Goal: Task Accomplishment & Management: Use online tool/utility

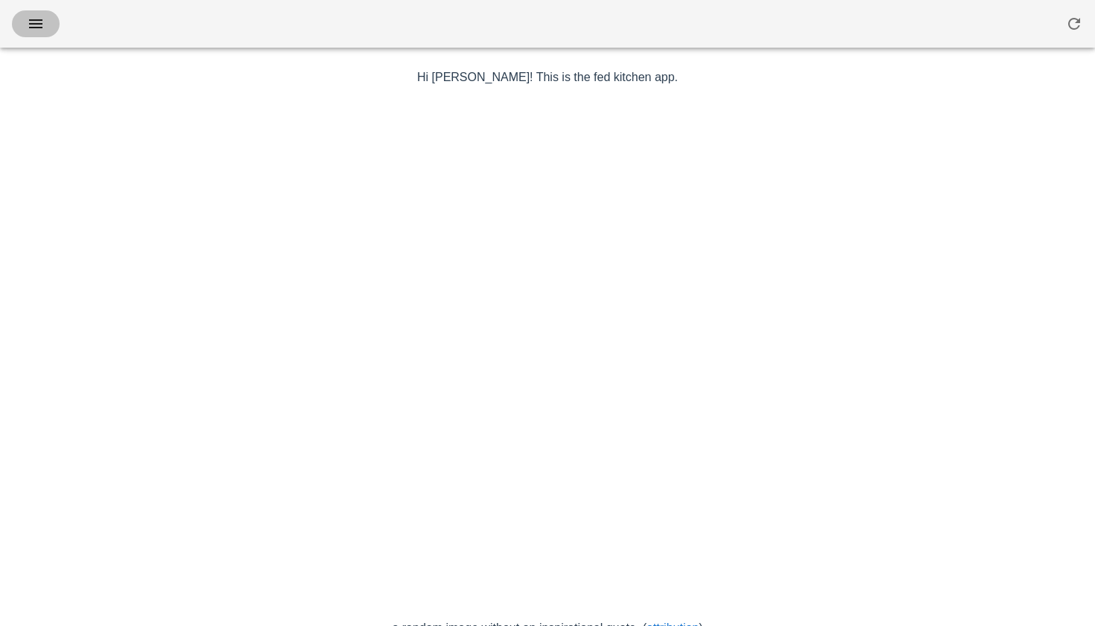
click at [40, 27] on icon "button" at bounding box center [36, 24] width 18 height 18
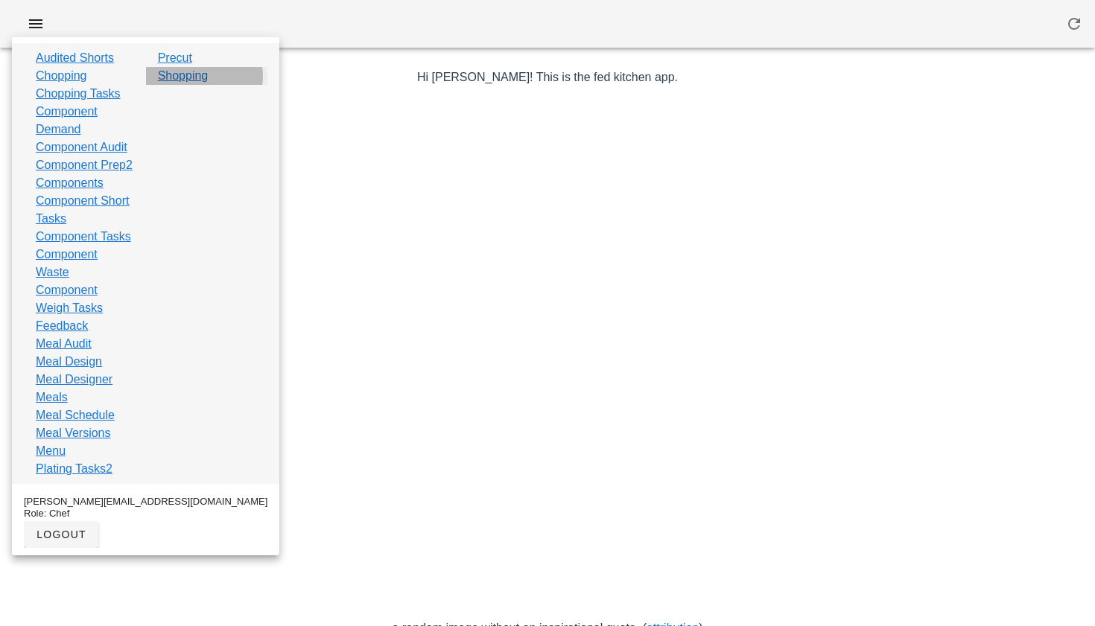
click at [185, 78] on link "Shopping" at bounding box center [183, 76] width 51 height 18
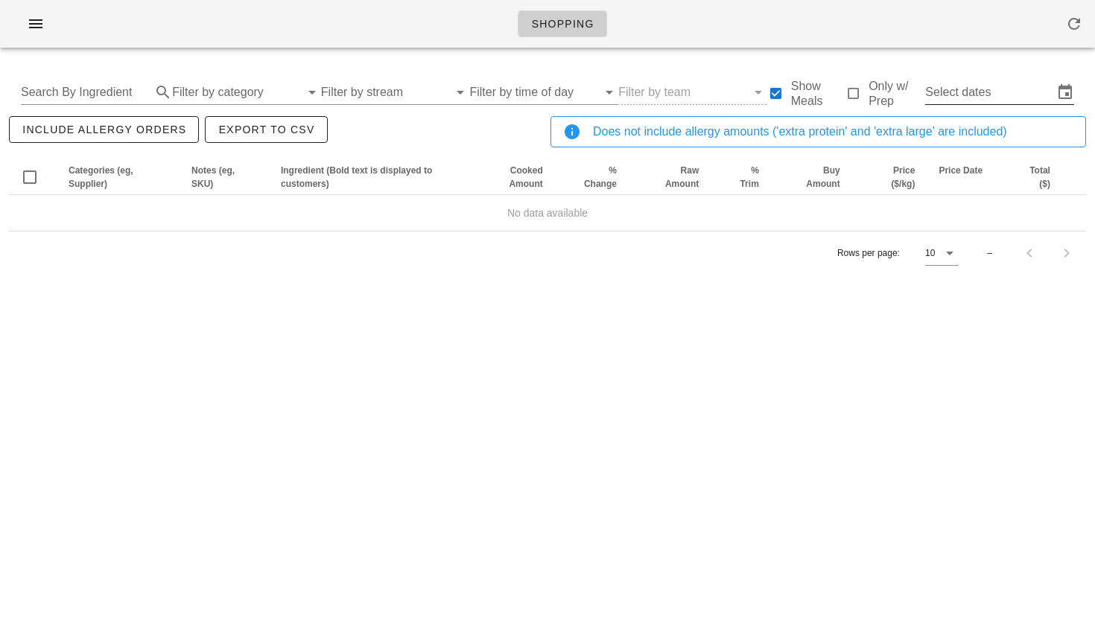
click at [952, 92] on input "Select dates" at bounding box center [989, 92] width 128 height 24
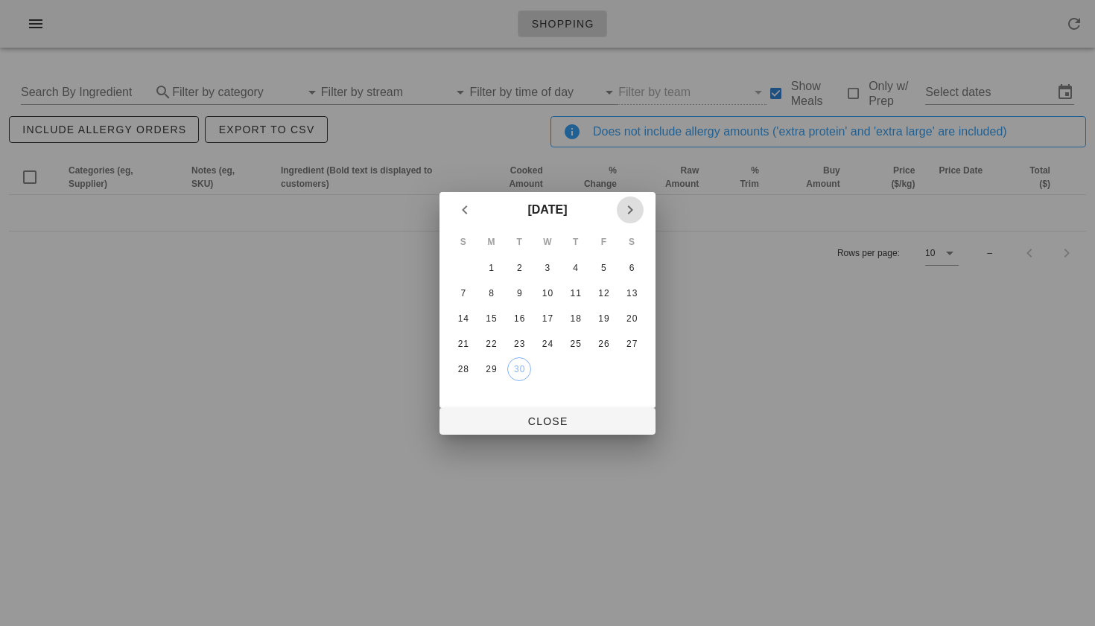
click at [633, 213] on icon "Next month" at bounding box center [630, 210] width 18 height 18
click at [550, 290] on div "8" at bounding box center [548, 293] width 24 height 10
click at [493, 290] on div "6" at bounding box center [492, 293] width 24 height 10
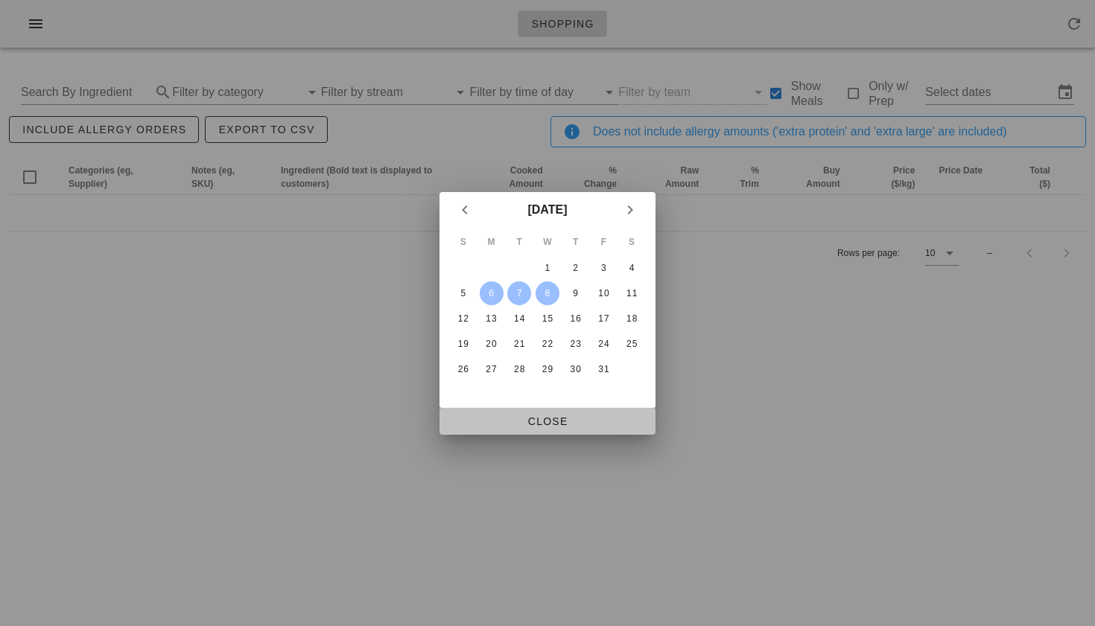
click at [539, 413] on button "Close" at bounding box center [547, 421] width 216 height 27
type input "Mon Oct 6 - Wed Oct 8"
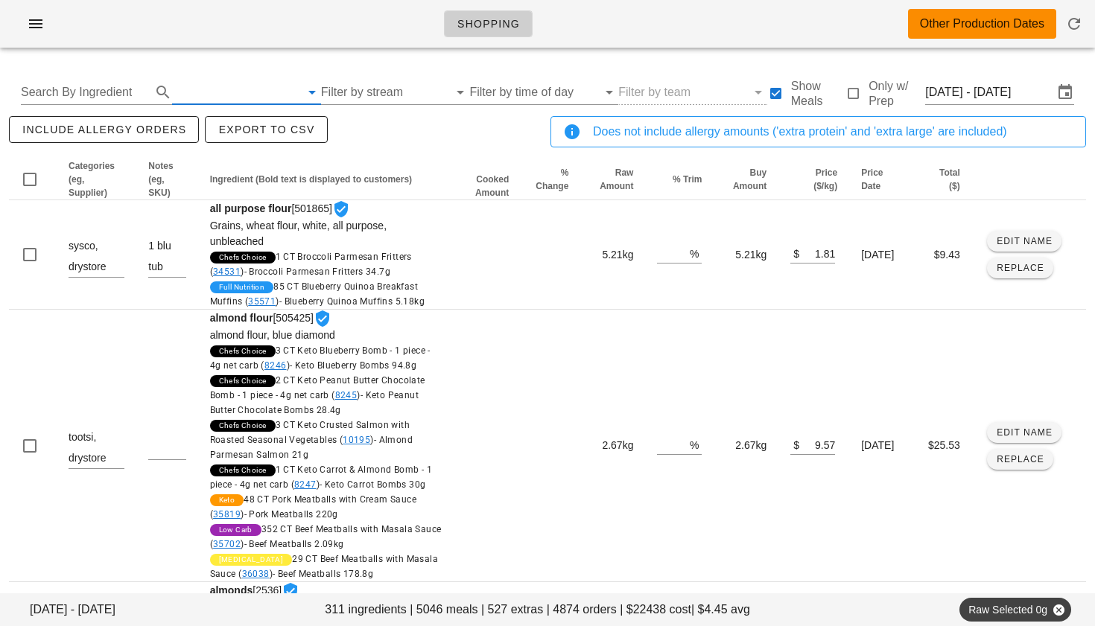
click at [193, 91] on input "text" at bounding box center [236, 92] width 128 height 24
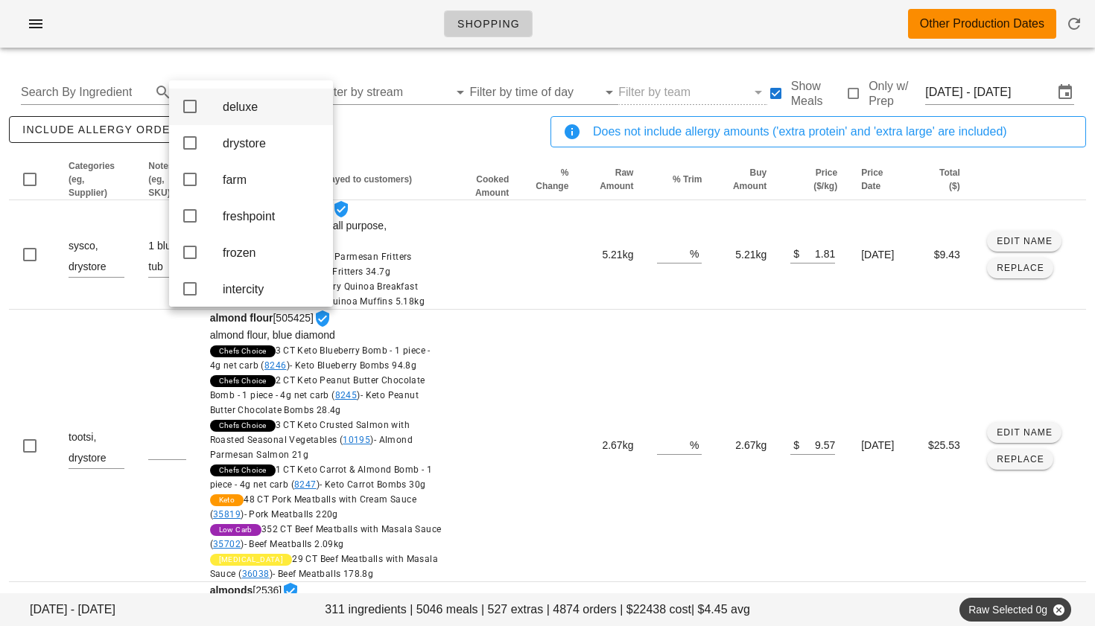
scroll to position [139, 0]
click at [188, 228] on icon at bounding box center [190, 221] width 18 height 18
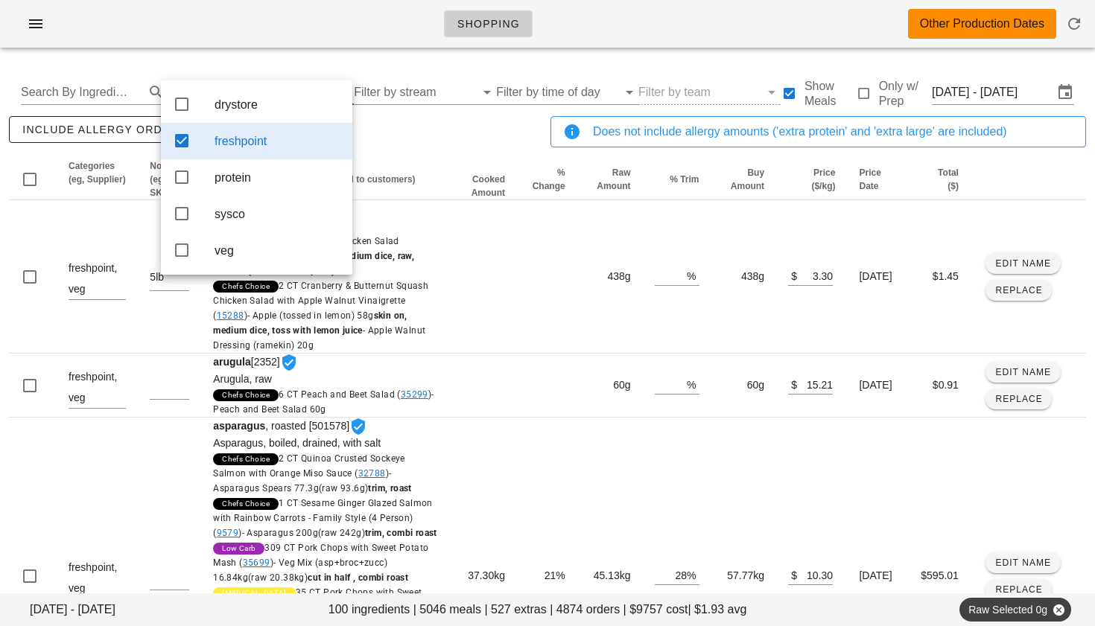
scroll to position [0, 0]
click at [387, 139] on div "include allergy orders Export to CSV" at bounding box center [277, 137] width 542 height 49
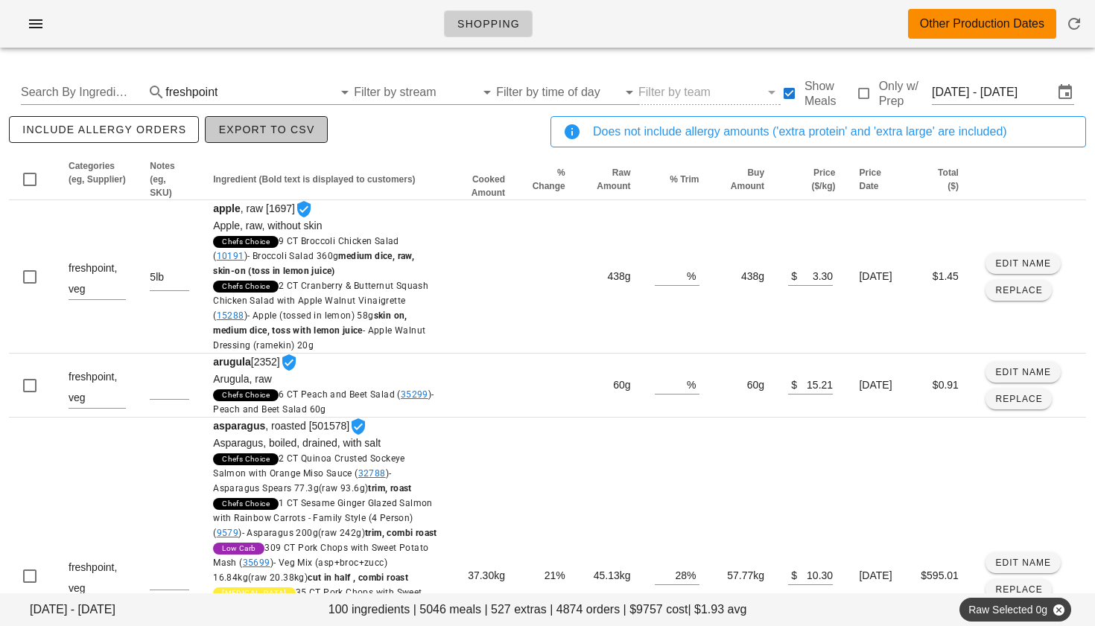
click at [232, 126] on span "Export to CSV" at bounding box center [266, 130] width 97 height 12
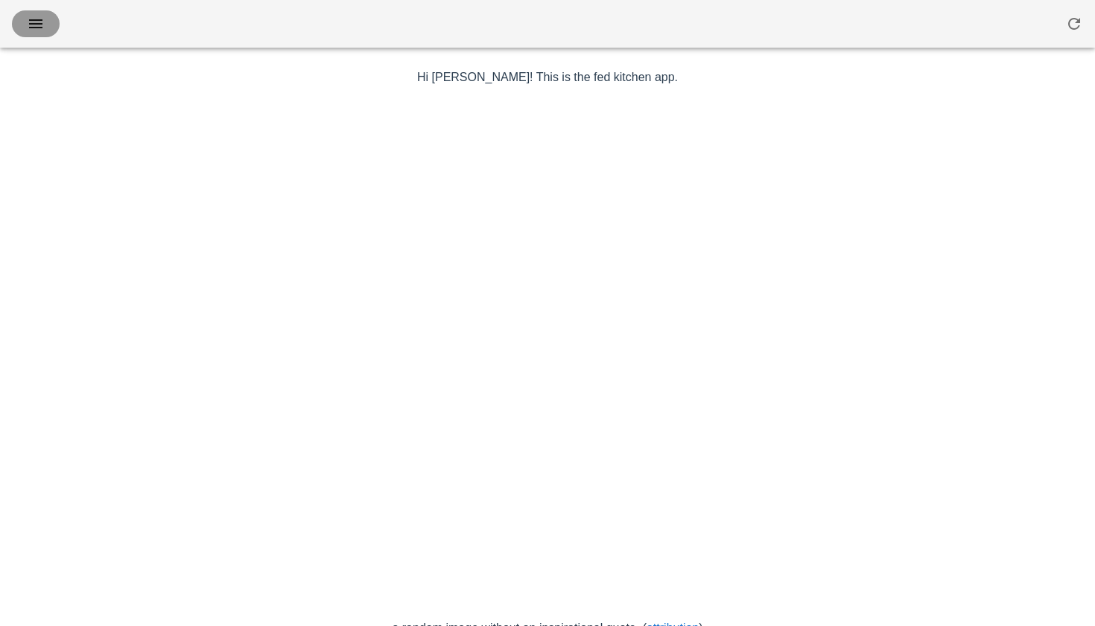
click at [34, 28] on icon "button" at bounding box center [36, 24] width 18 height 18
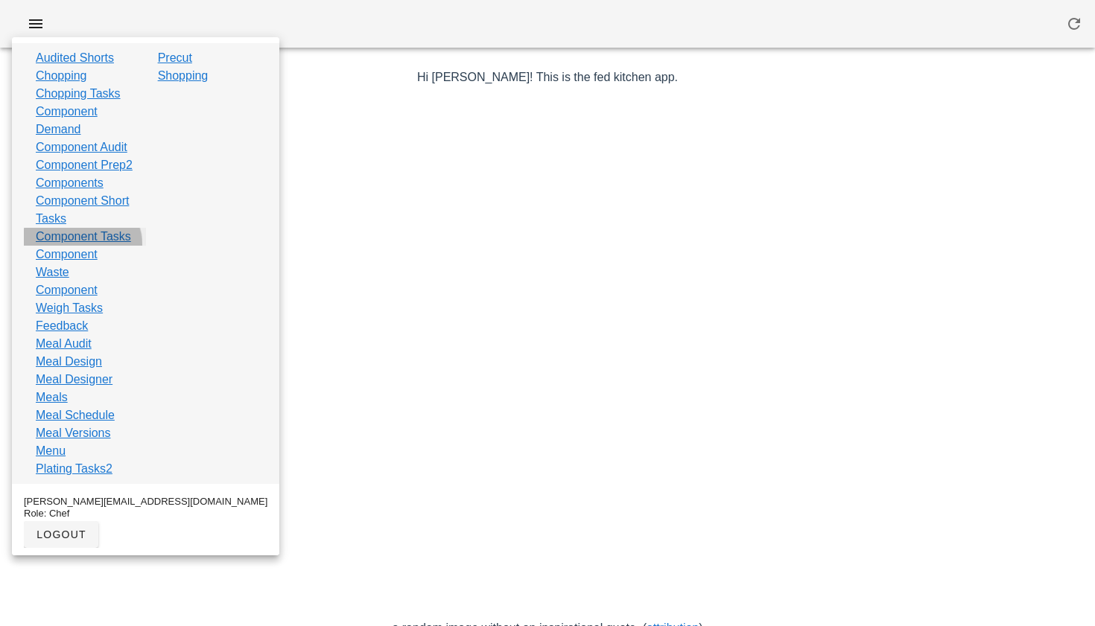
click at [60, 246] on link "Component Tasks" at bounding box center [83, 237] width 95 height 18
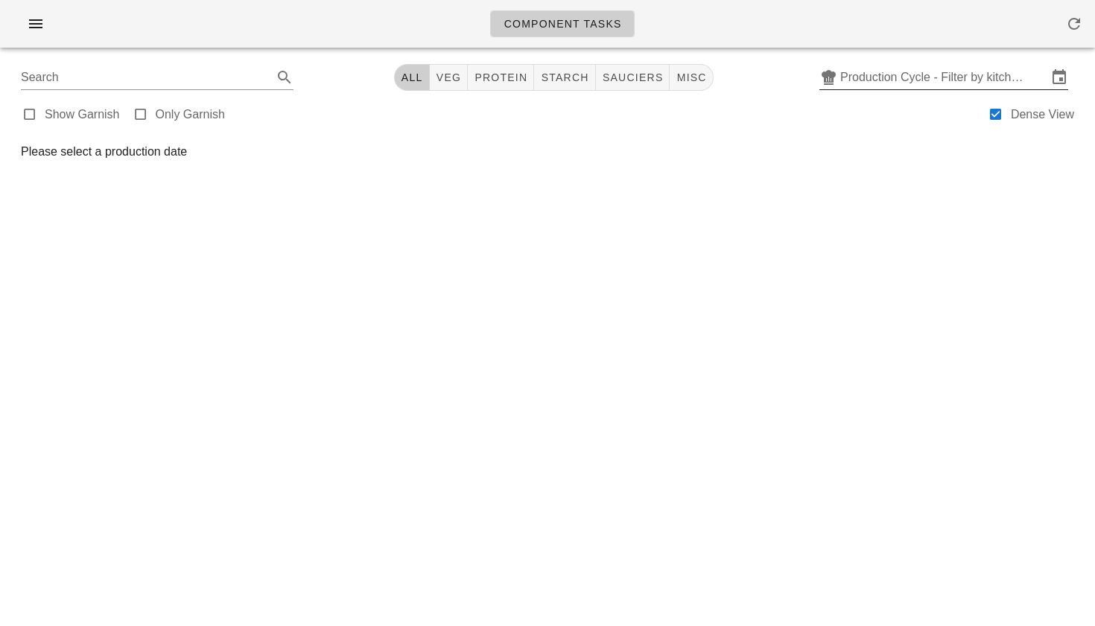
click at [874, 78] on input "Production Cycle - Filter by kitchen production schedules" at bounding box center [943, 78] width 207 height 24
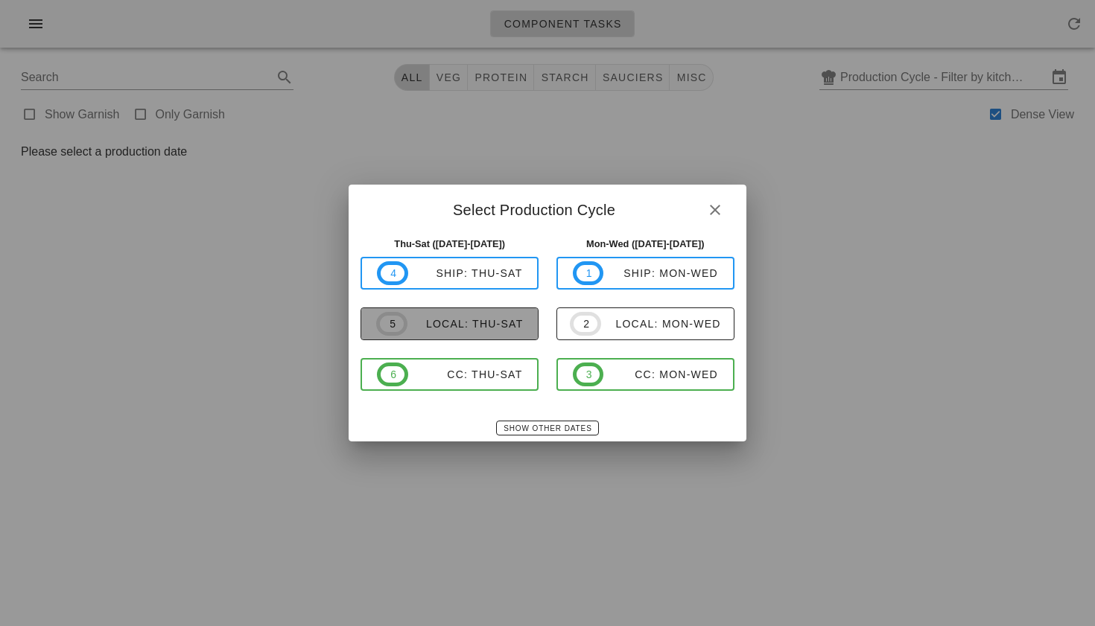
click at [496, 330] on div "local: Thu-Sat" at bounding box center [465, 324] width 116 height 12
type input "local: Thu-Sat ([DATE]-[DATE])"
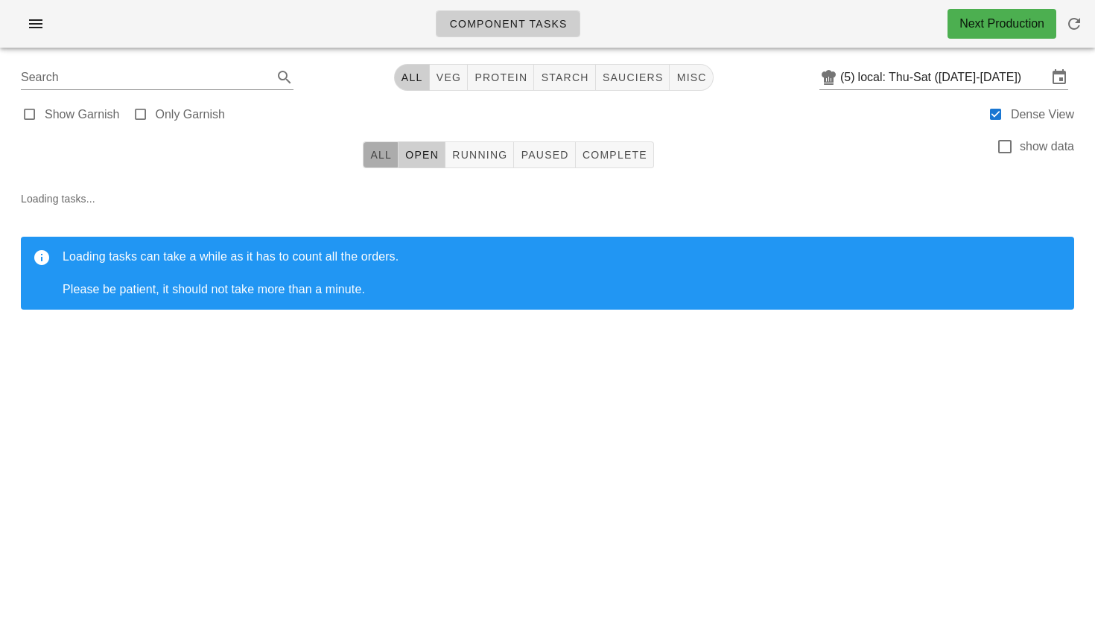
click at [387, 149] on span "All" at bounding box center [380, 155] width 22 height 12
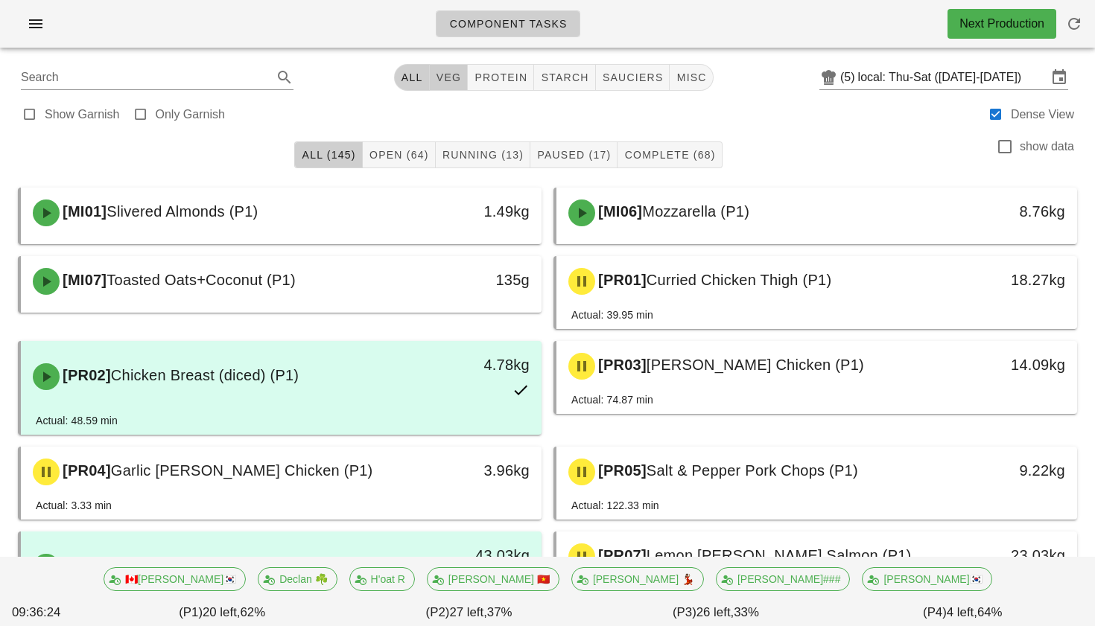
click at [453, 72] on span "veg" at bounding box center [449, 78] width 26 height 12
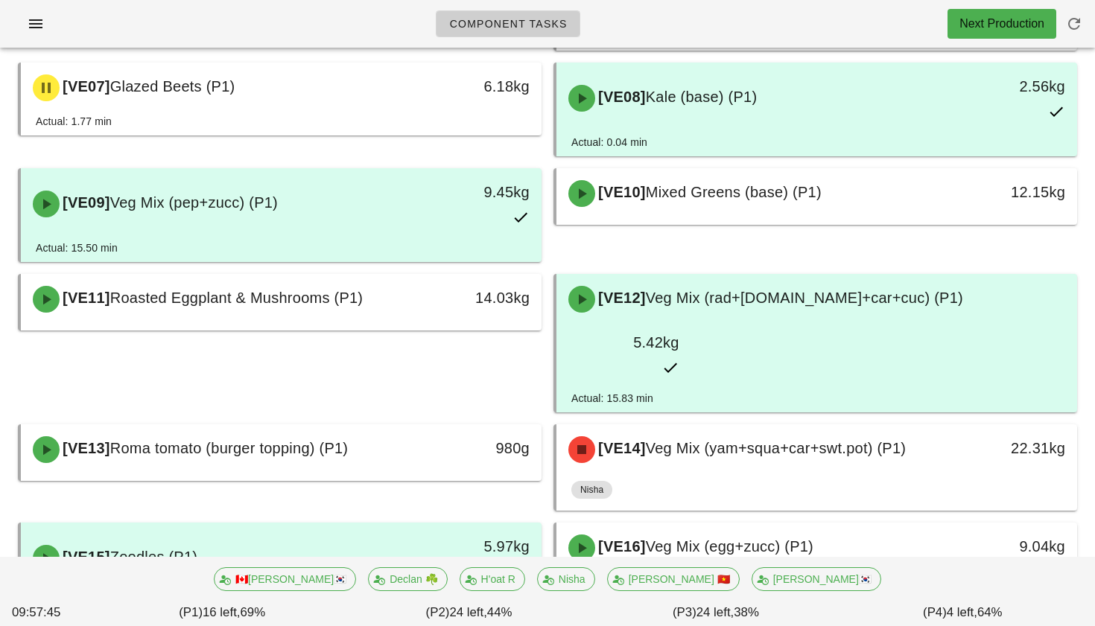
scroll to position [463, 0]
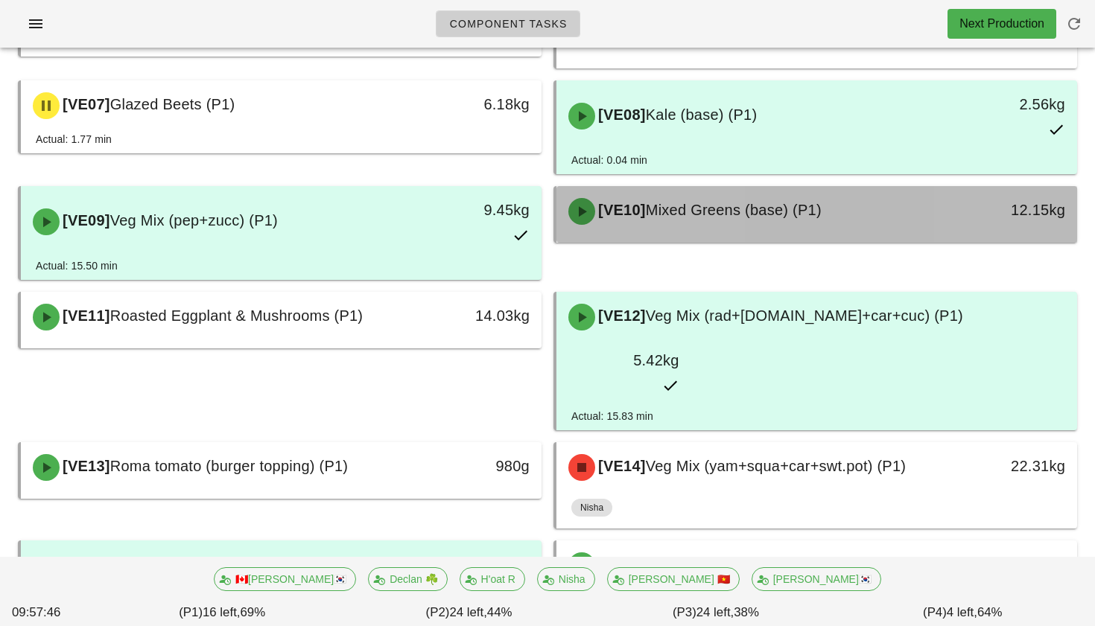
click at [671, 202] on span "Mixed Greens (base) (P1)" at bounding box center [734, 210] width 176 height 16
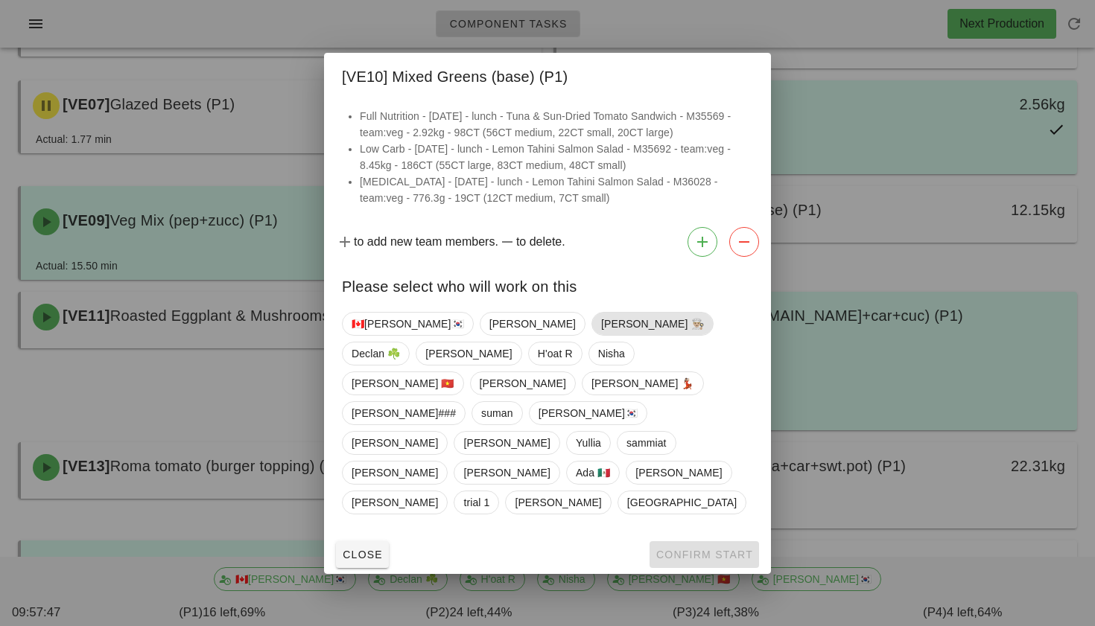
click at [601, 335] on span "[PERSON_NAME] 👨🏼‍🍳" at bounding box center [652, 324] width 103 height 22
click at [681, 542] on button "Confirm Start" at bounding box center [704, 555] width 109 height 27
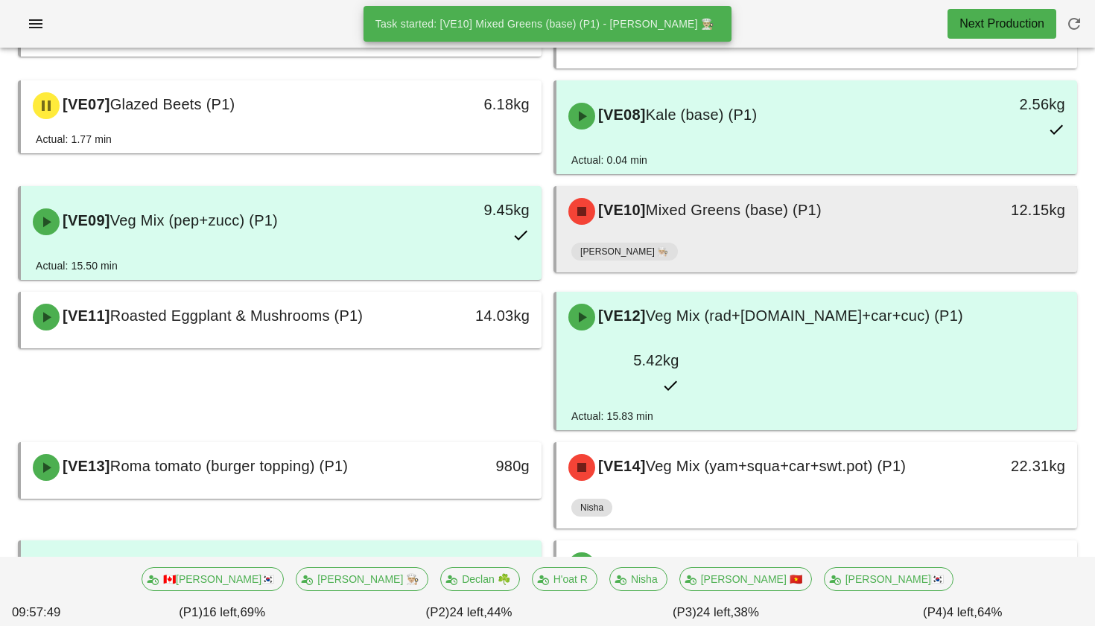
click at [725, 237] on div "[PERSON_NAME] 👨🏼‍🍳" at bounding box center [816, 255] width 491 height 36
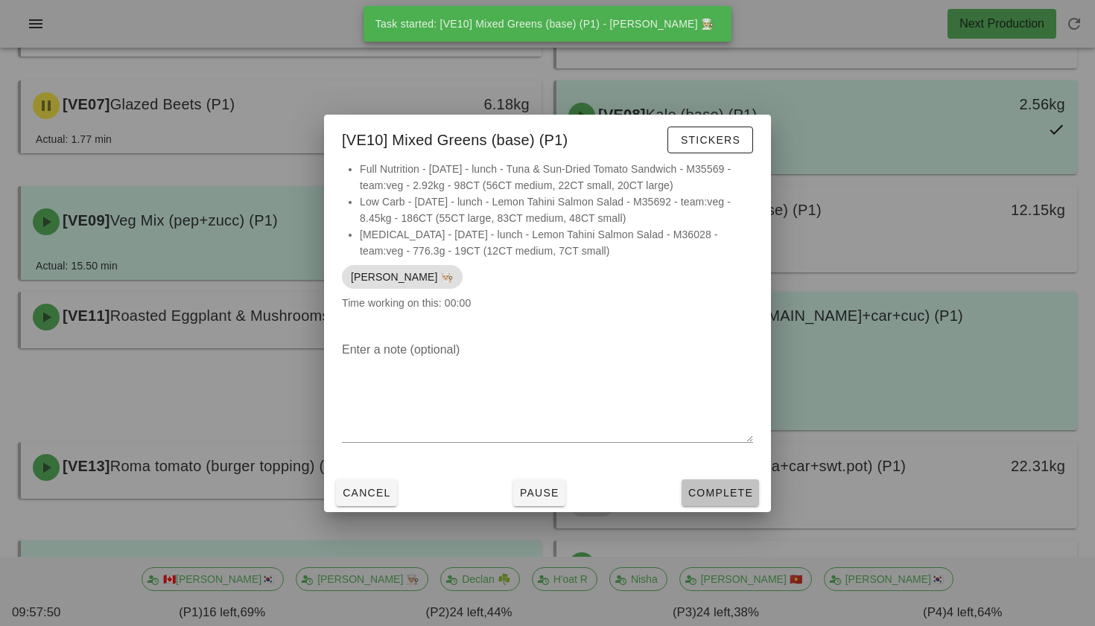
click at [708, 490] on span "Complete" at bounding box center [721, 493] width 66 height 12
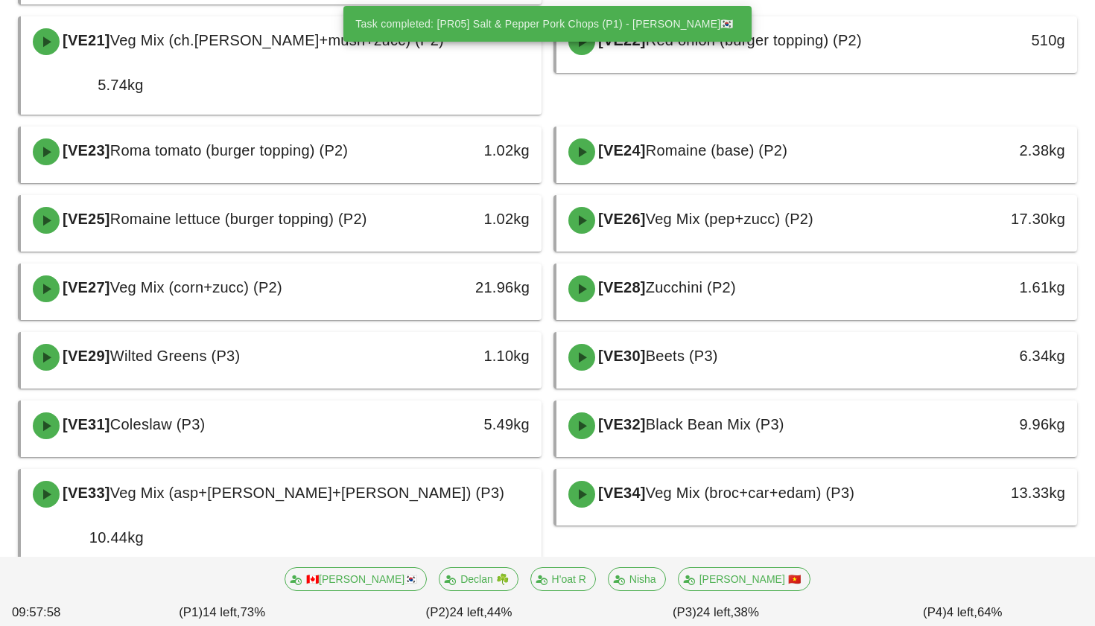
scroll to position [1379, 0]
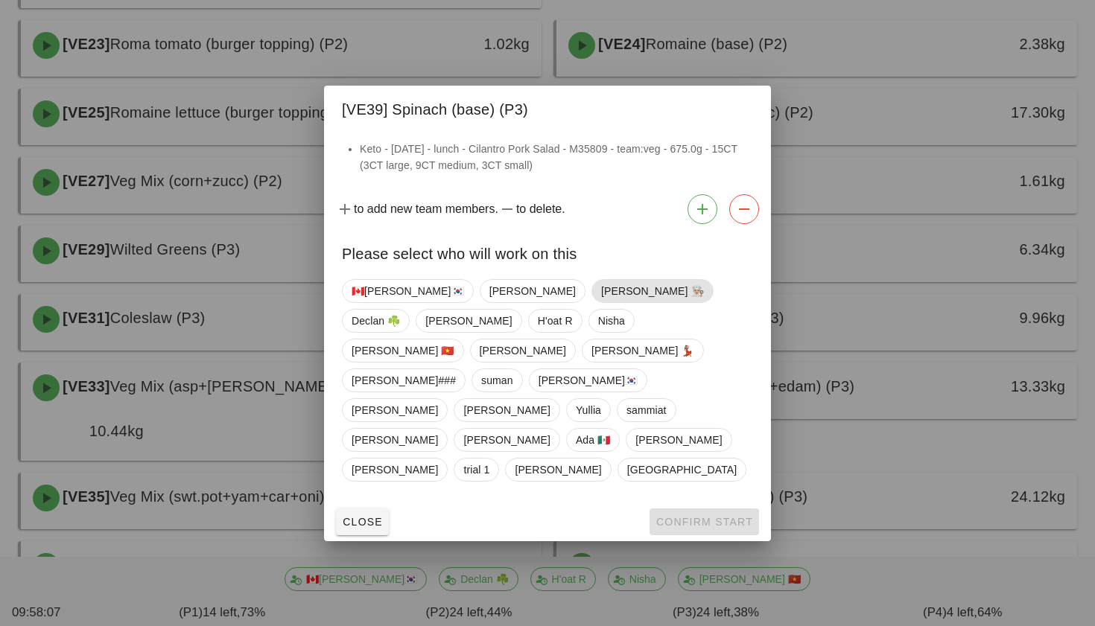
click at [601, 302] on span "[PERSON_NAME] 👨🏼‍🍳" at bounding box center [652, 291] width 103 height 22
click at [672, 516] on span "Confirm Start" at bounding box center [704, 522] width 98 height 12
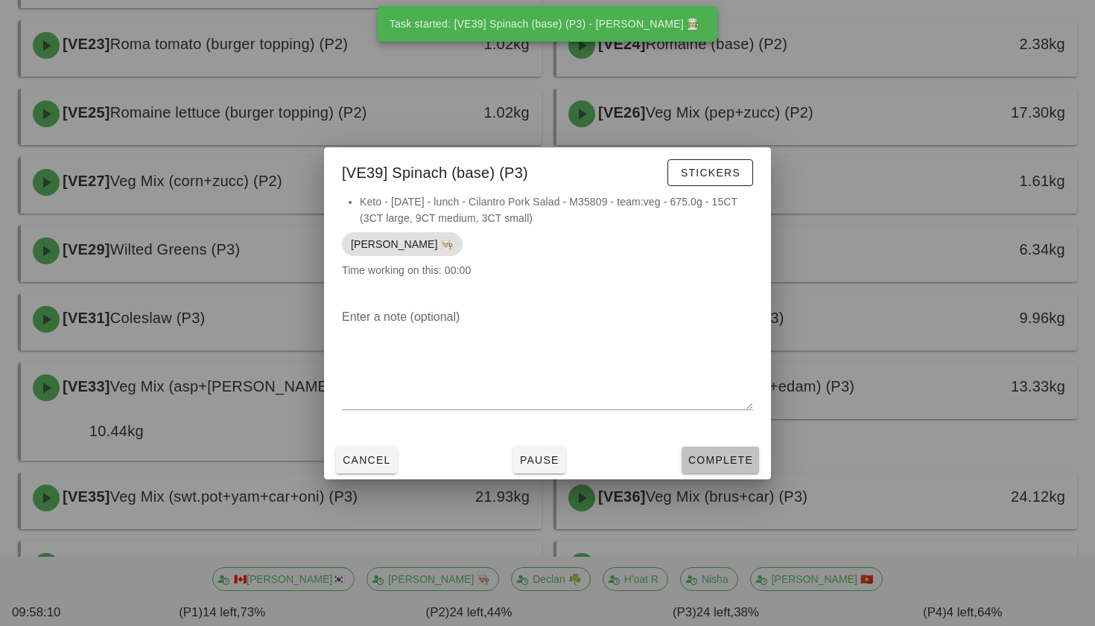
click at [702, 451] on button "Complete" at bounding box center [720, 460] width 77 height 27
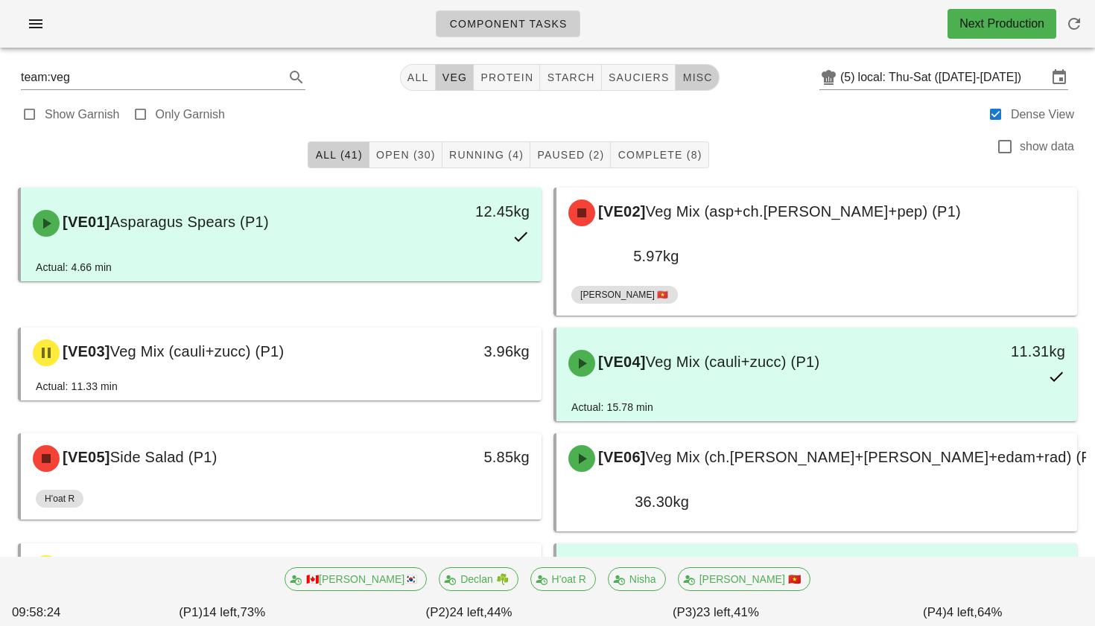
click at [685, 78] on span "misc" at bounding box center [697, 78] width 31 height 12
type input "team:misc"
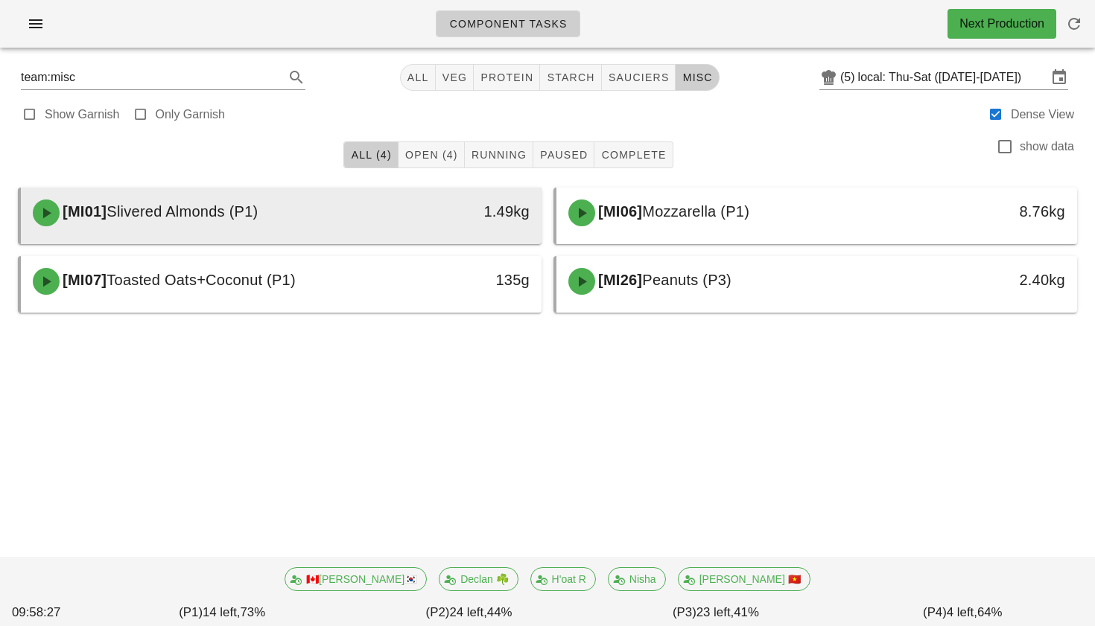
click at [368, 228] on div "[MI01] [PERSON_NAME] (P1)" at bounding box center [217, 213] width 386 height 45
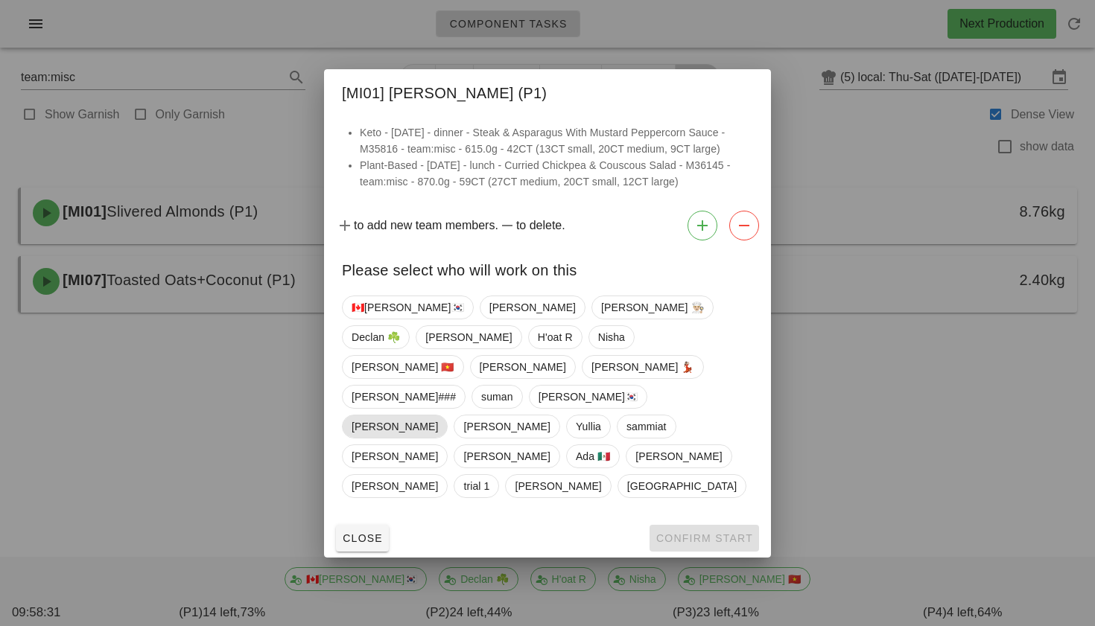
click at [438, 416] on span "[PERSON_NAME]" at bounding box center [395, 427] width 86 height 22
click at [688, 533] on span "Confirm Start" at bounding box center [704, 539] width 98 height 12
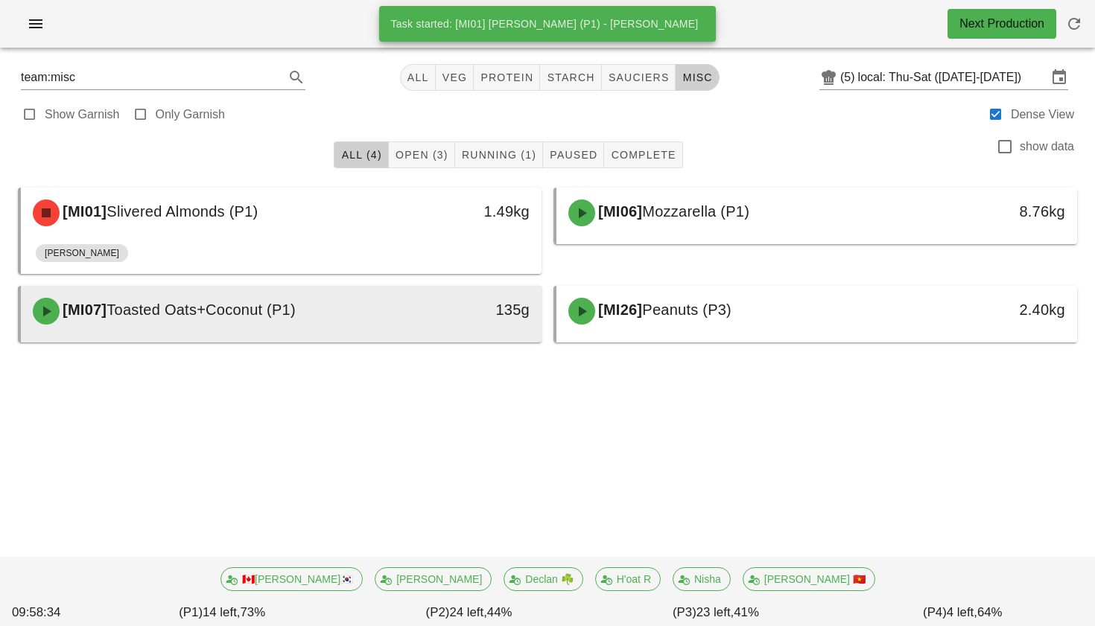
click at [380, 303] on div "[MI07] Toasted Oats+Coconut (P1)" at bounding box center [217, 311] width 386 height 45
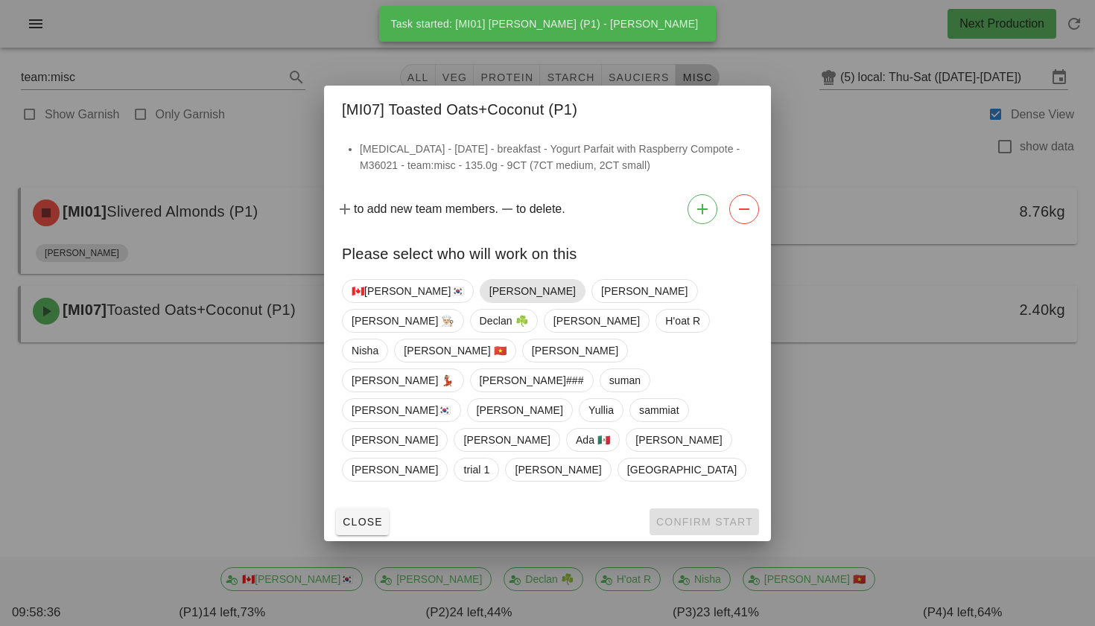
click at [489, 302] on span "[PERSON_NAME]" at bounding box center [532, 291] width 86 height 22
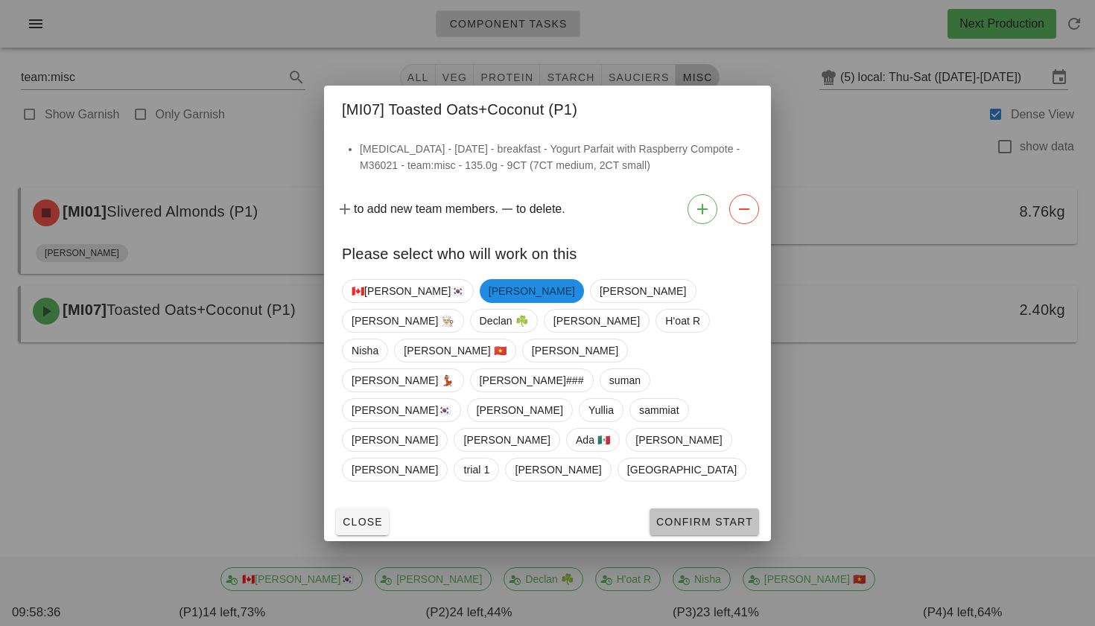
click at [663, 516] on span "Confirm Start" at bounding box center [704, 522] width 98 height 12
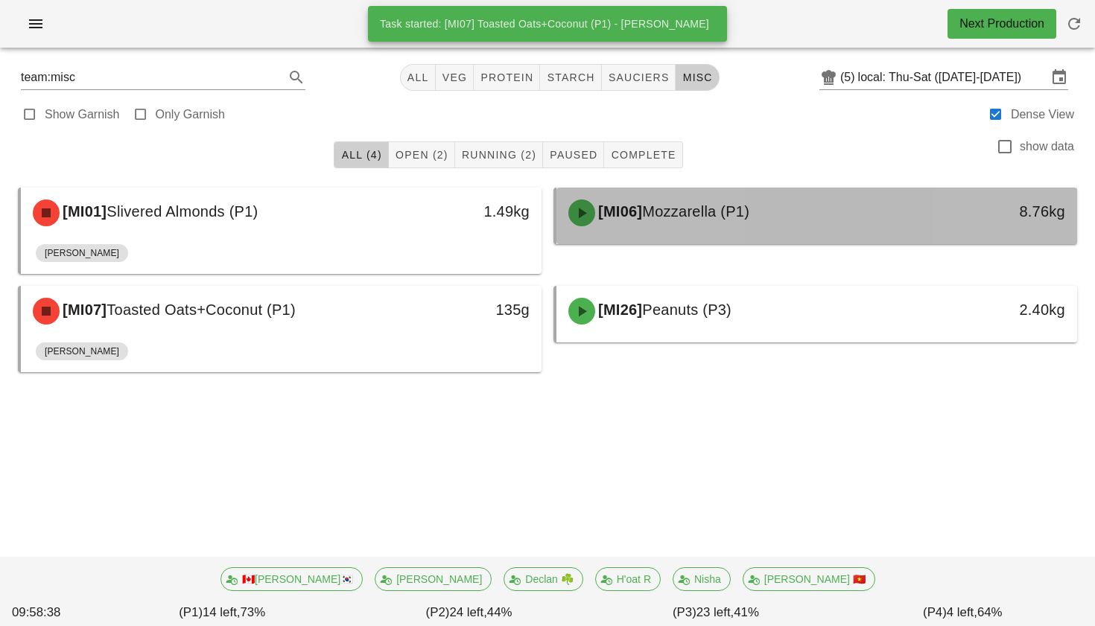
click at [674, 229] on div "[MI06] Mozzarella (P1)" at bounding box center [752, 213] width 386 height 45
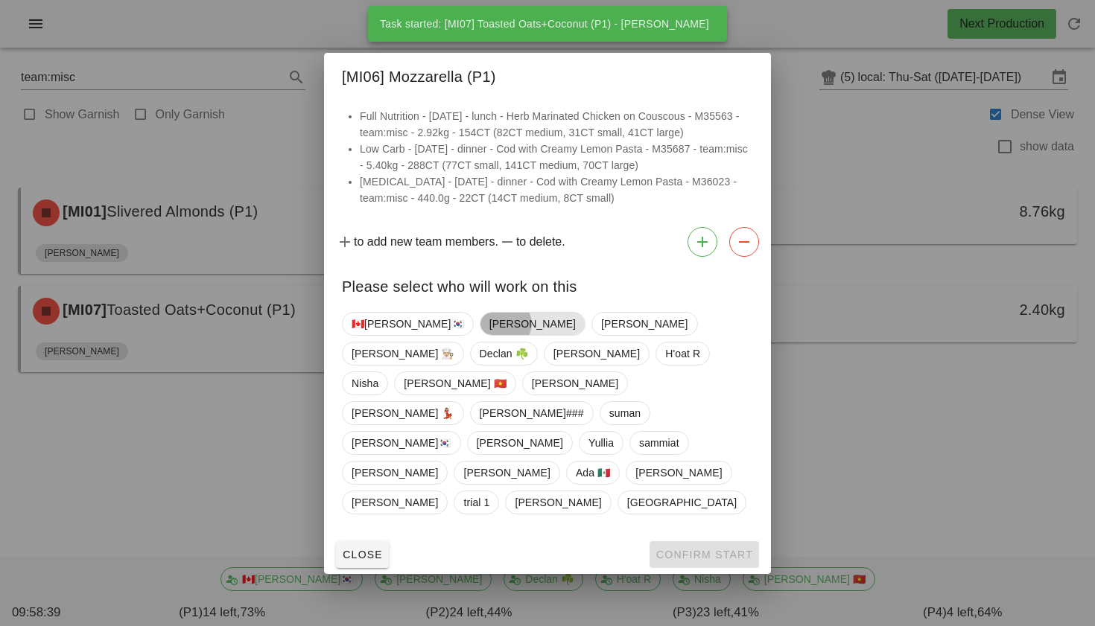
click at [489, 335] on span "[PERSON_NAME]" at bounding box center [532, 324] width 86 height 22
click at [693, 549] on span "Confirm Start" at bounding box center [704, 555] width 98 height 12
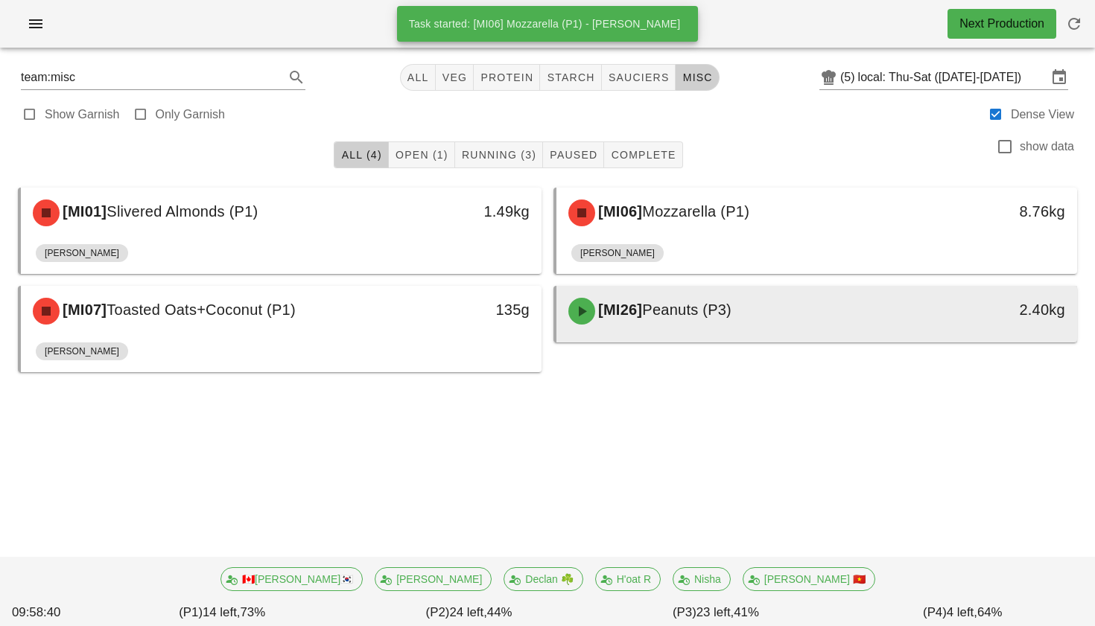
click at [704, 327] on div "[MI26] Peanuts (P3)" at bounding box center [752, 311] width 386 height 45
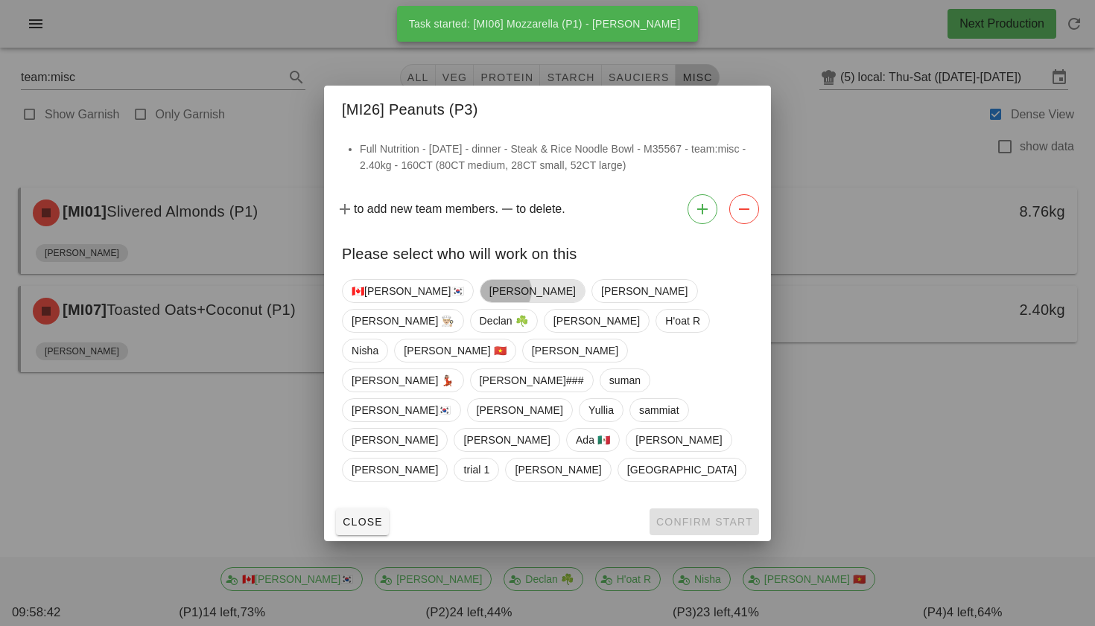
click at [489, 302] on span "[PERSON_NAME]" at bounding box center [532, 291] width 86 height 22
click at [705, 516] on span "Confirm Start" at bounding box center [704, 522] width 98 height 12
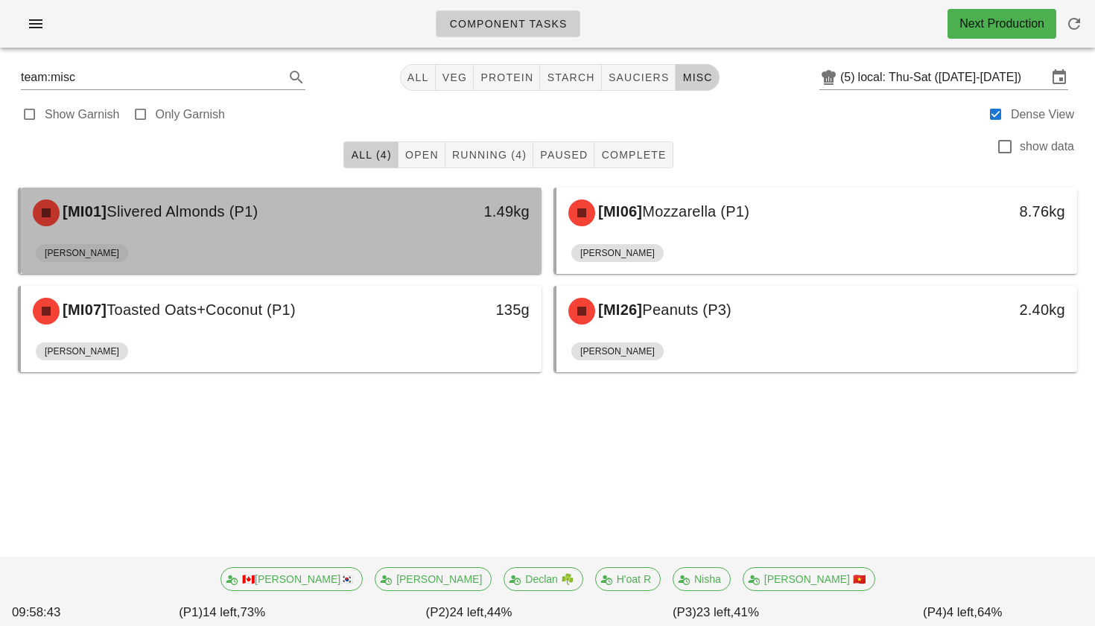
click at [462, 242] on div "[PERSON_NAME]" at bounding box center [281, 256] width 491 height 36
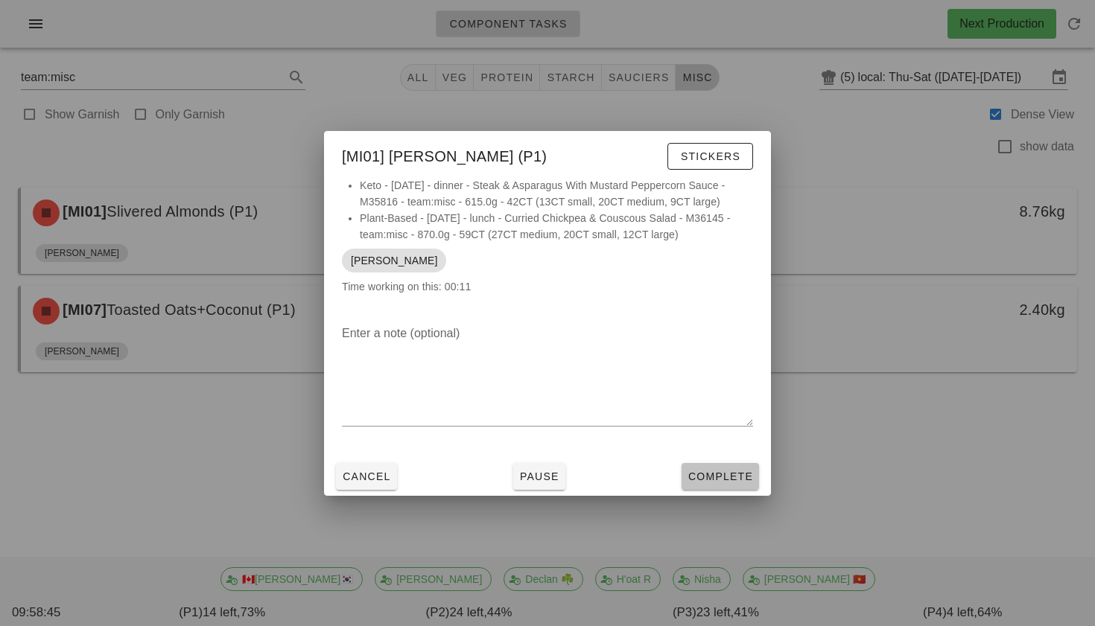
click at [722, 473] on span "Complete" at bounding box center [721, 477] width 66 height 12
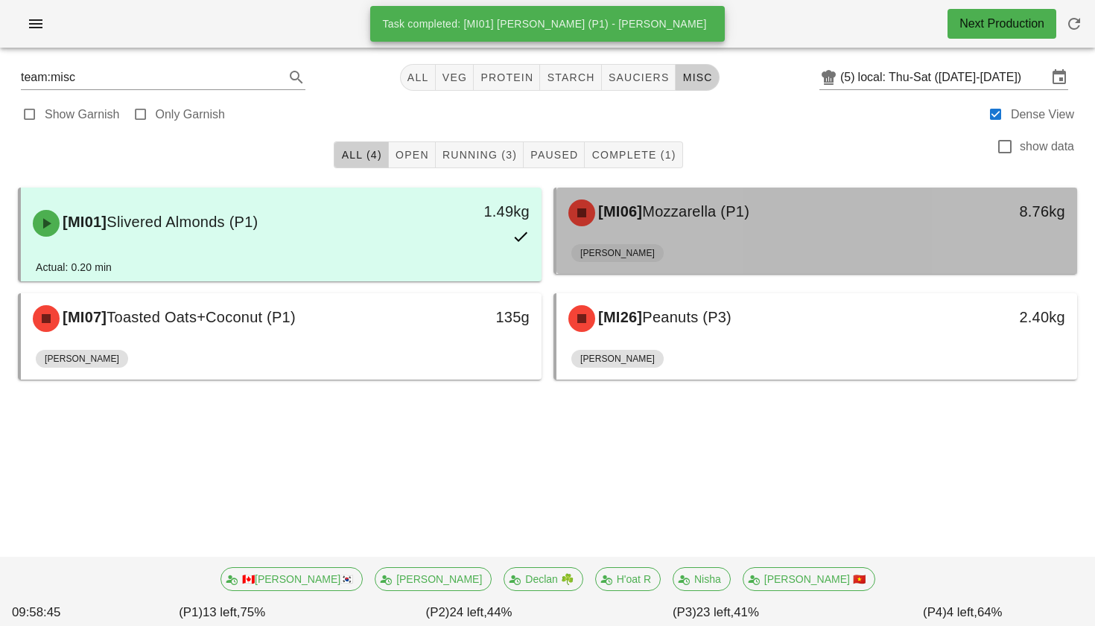
click at [799, 235] on div "[MI06] Mozzarella (P1)" at bounding box center [752, 213] width 386 height 45
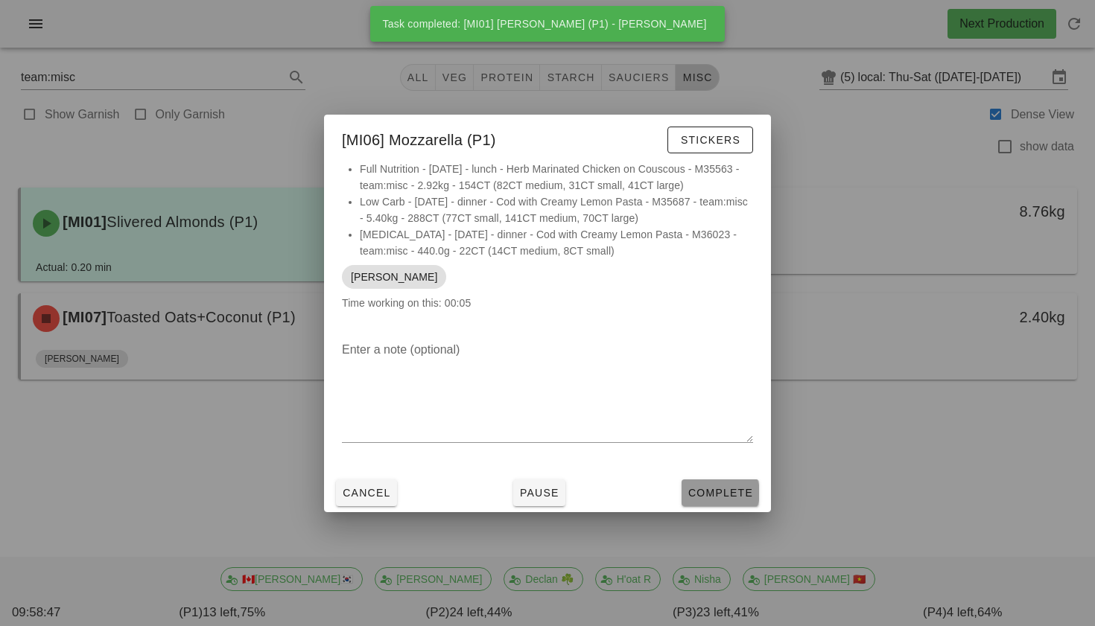
click at [729, 480] on button "Complete" at bounding box center [720, 493] width 77 height 27
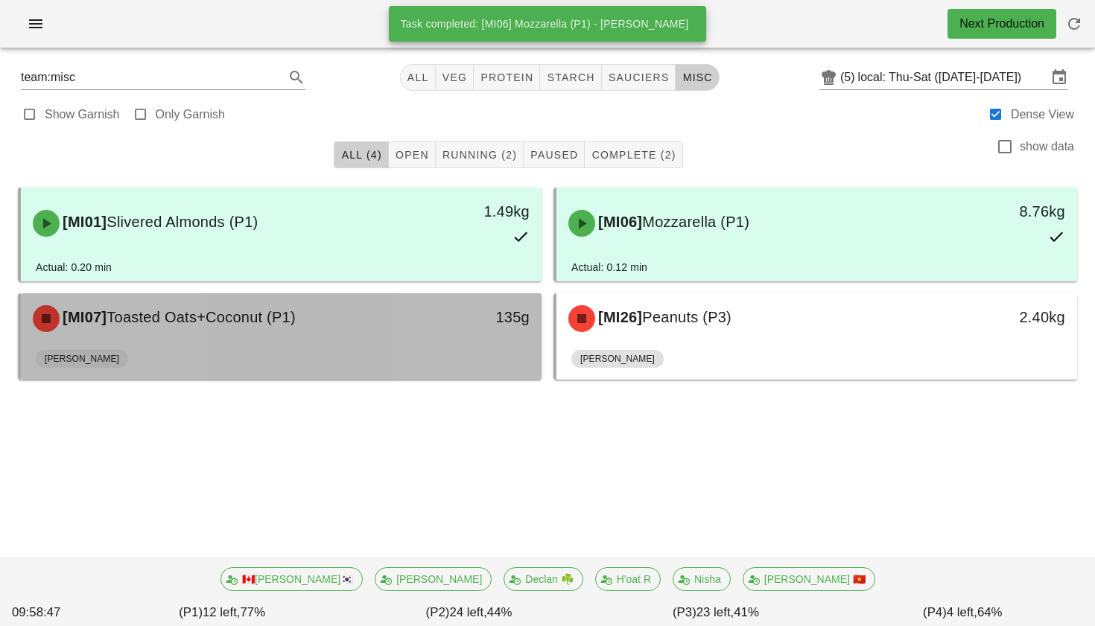
click at [434, 349] on div "[PERSON_NAME]" at bounding box center [281, 362] width 491 height 36
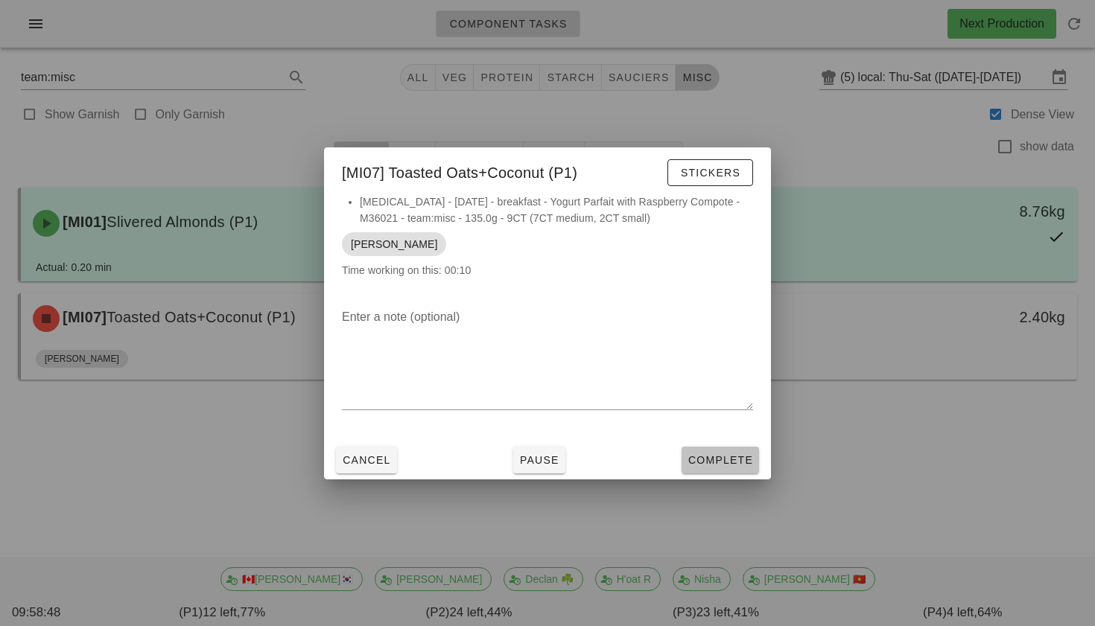
click at [699, 451] on button "Complete" at bounding box center [720, 460] width 77 height 27
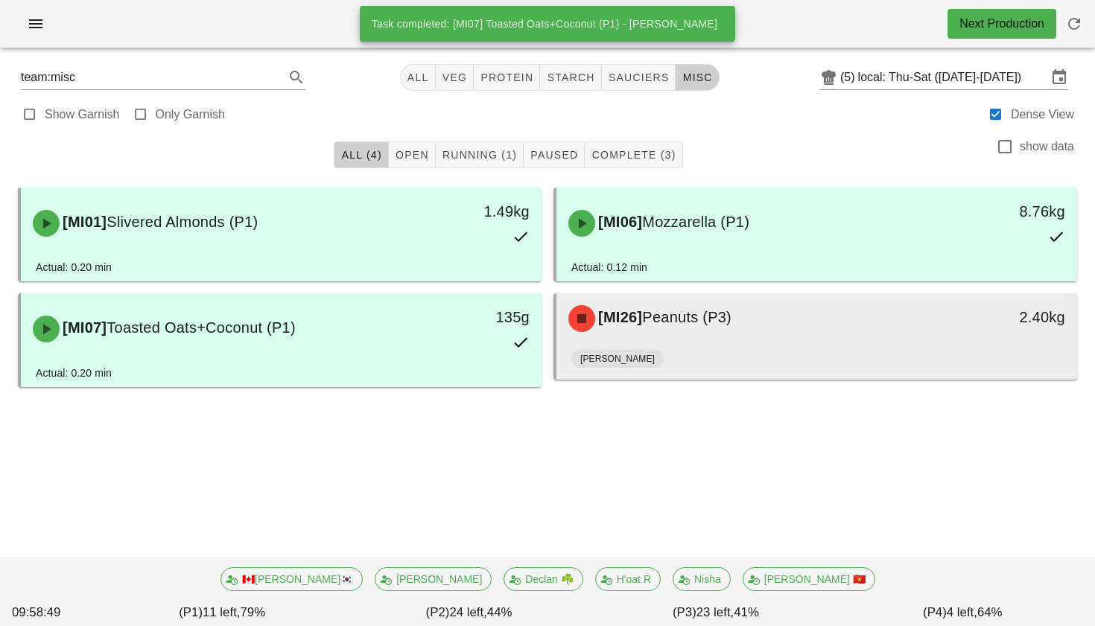
click at [711, 309] on span "Peanuts (P3)" at bounding box center [686, 317] width 89 height 16
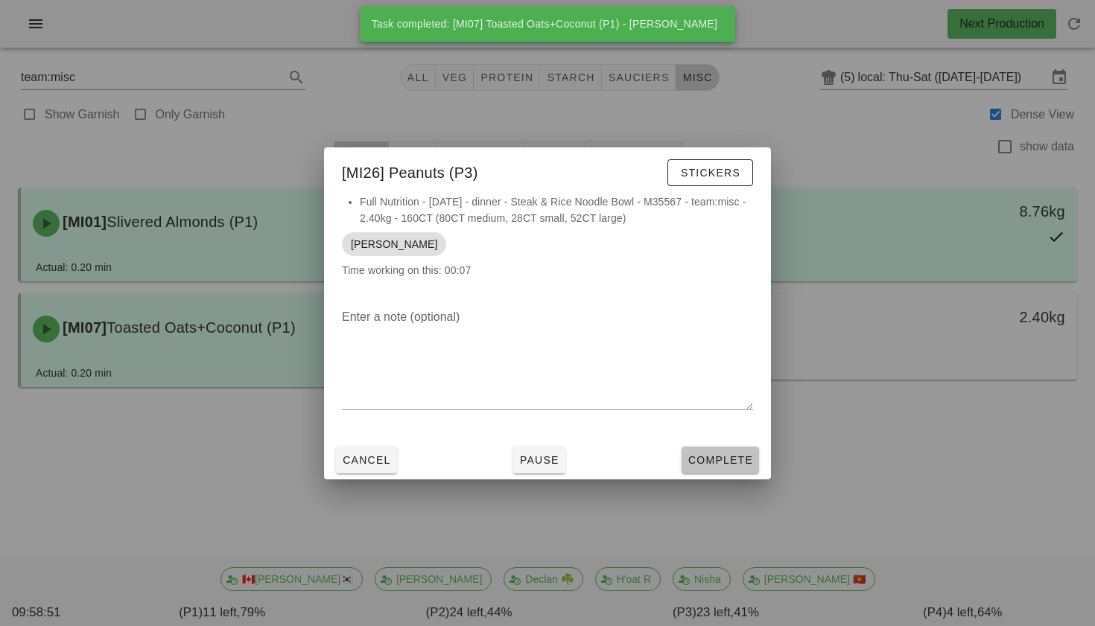
click at [717, 456] on span "Complete" at bounding box center [721, 460] width 66 height 12
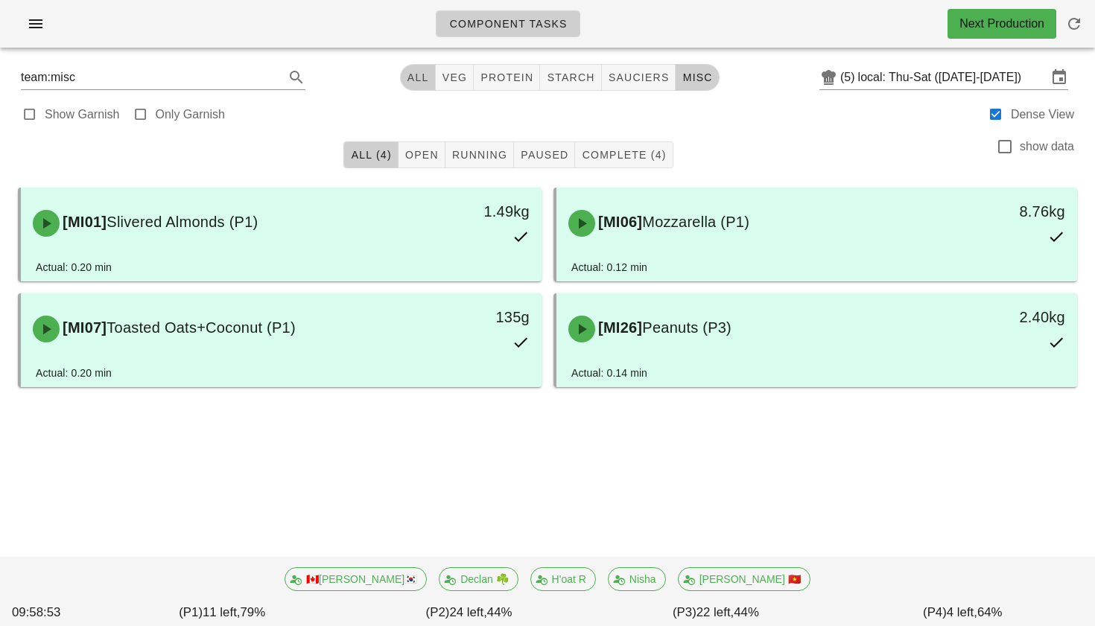
click at [413, 84] on button "All" at bounding box center [418, 77] width 36 height 27
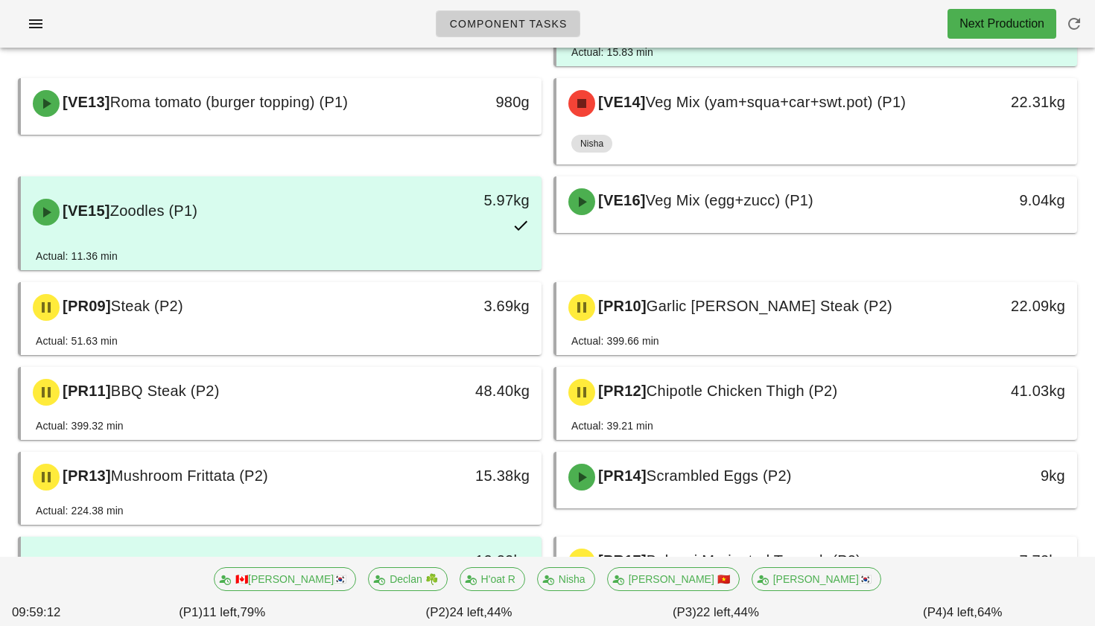
scroll to position [2939, 0]
